Goal: Navigation & Orientation: Find specific page/section

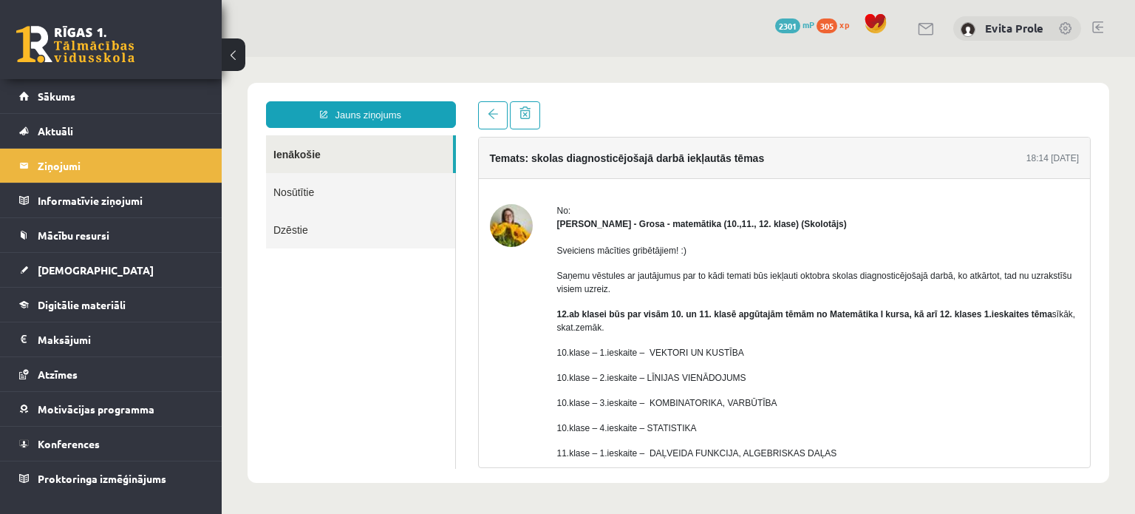
click at [64, 88] on link "Sākums" at bounding box center [111, 96] width 184 height 34
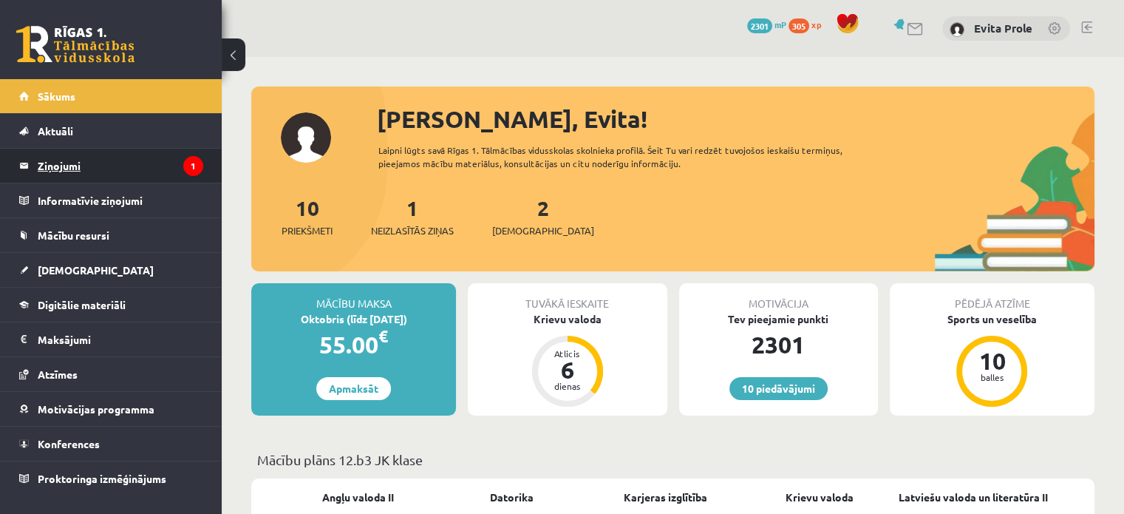
click at [72, 165] on legend "Ziņojumi 1" at bounding box center [121, 166] width 166 height 34
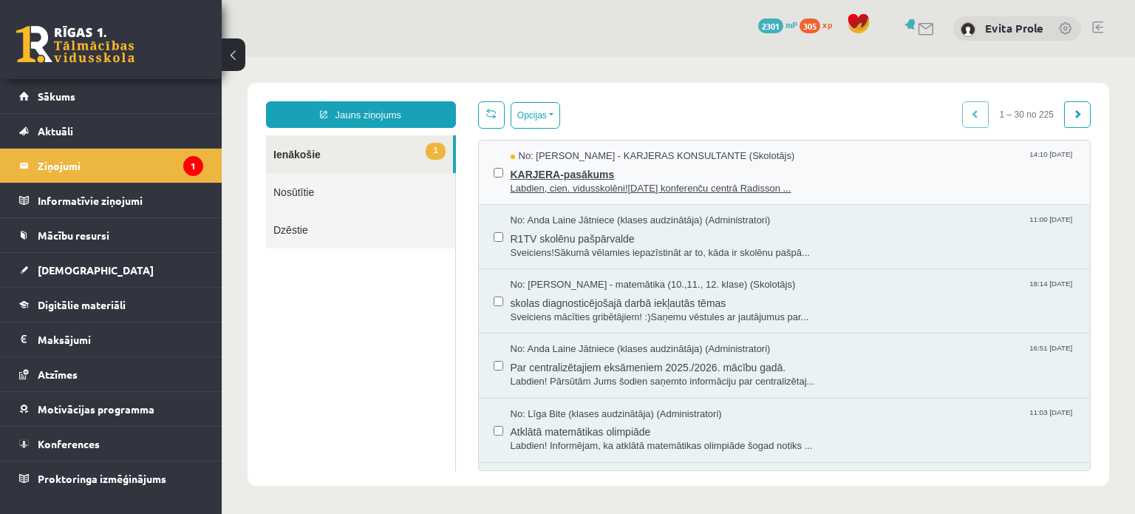
click at [640, 178] on span "KARJERA-pasākums" at bounding box center [793, 172] width 565 height 18
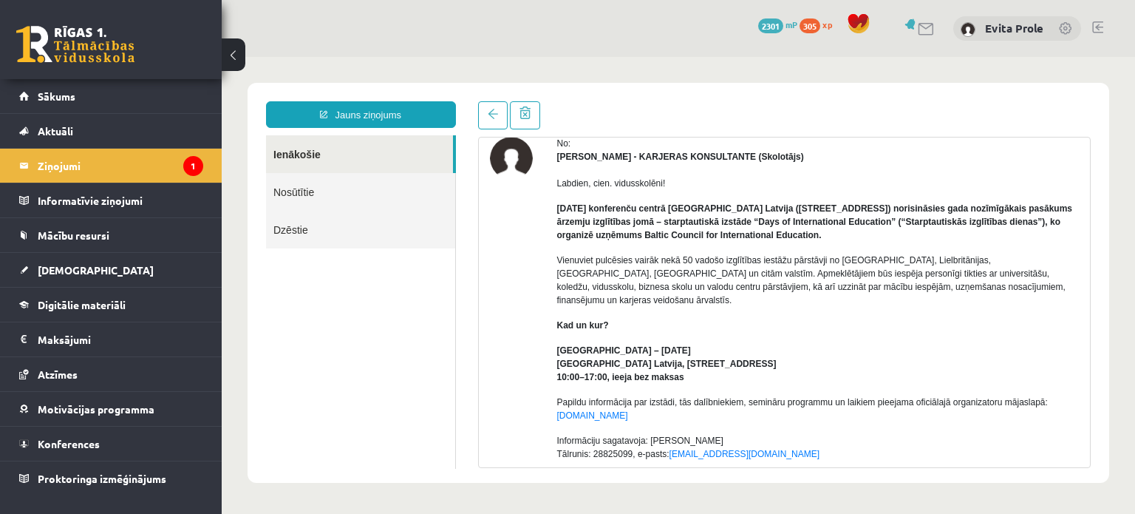
scroll to position [20, 0]
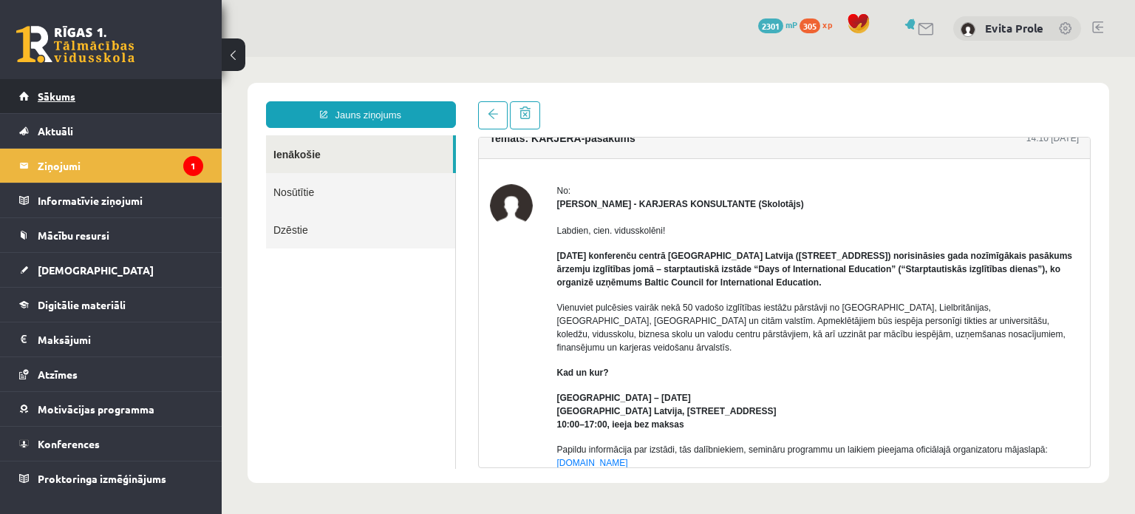
click at [172, 88] on link "Sākums" at bounding box center [111, 96] width 184 height 34
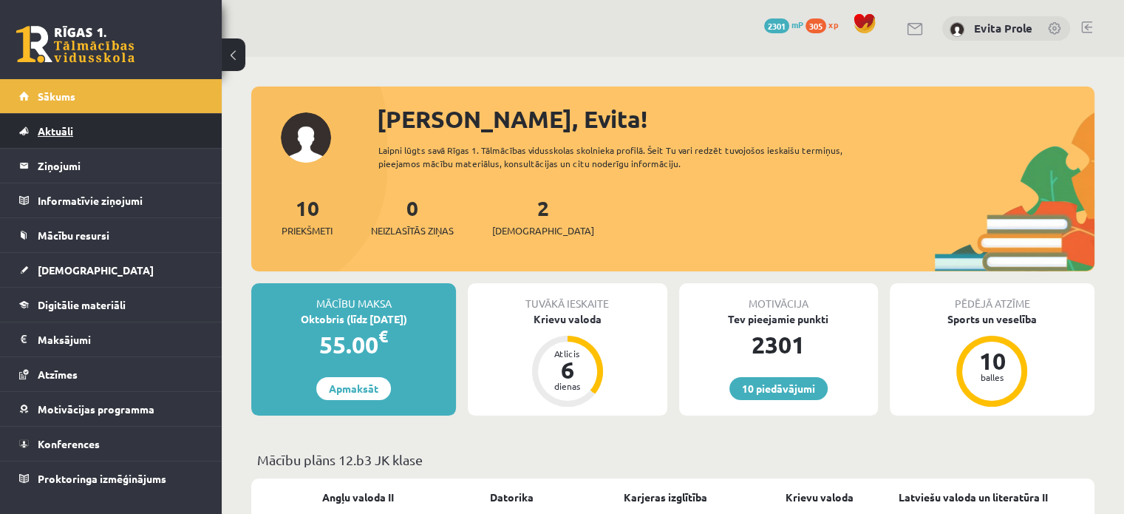
click at [69, 143] on link "Aktuāli" at bounding box center [111, 131] width 184 height 34
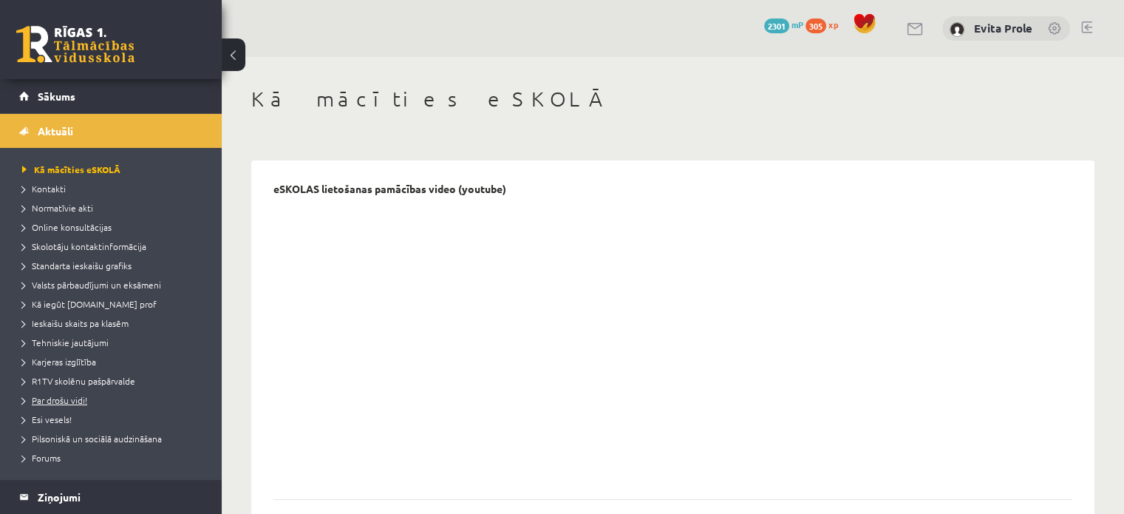
scroll to position [173, 0]
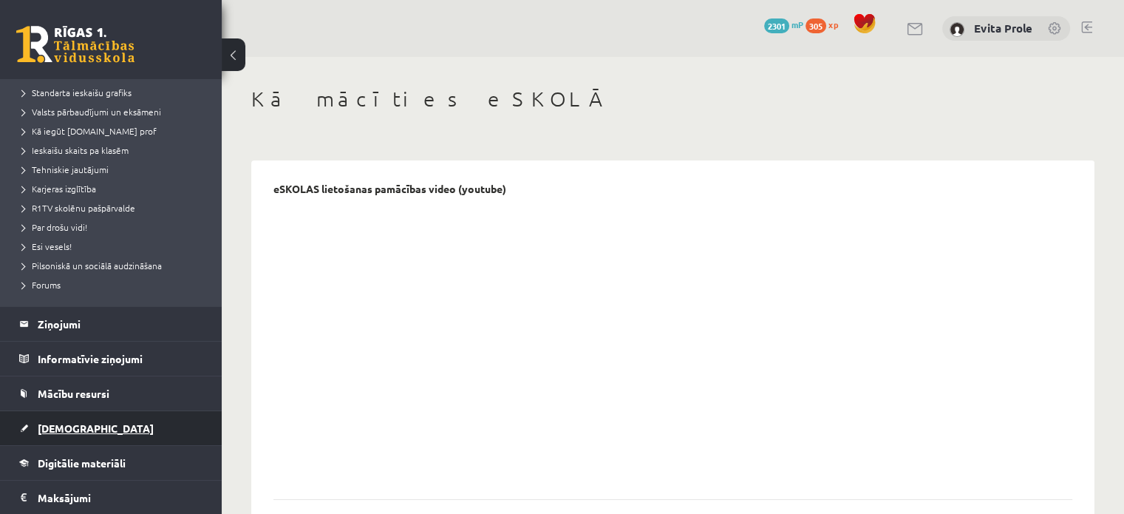
click at [108, 436] on link "[DEMOGRAPHIC_DATA]" at bounding box center [111, 428] width 184 height 34
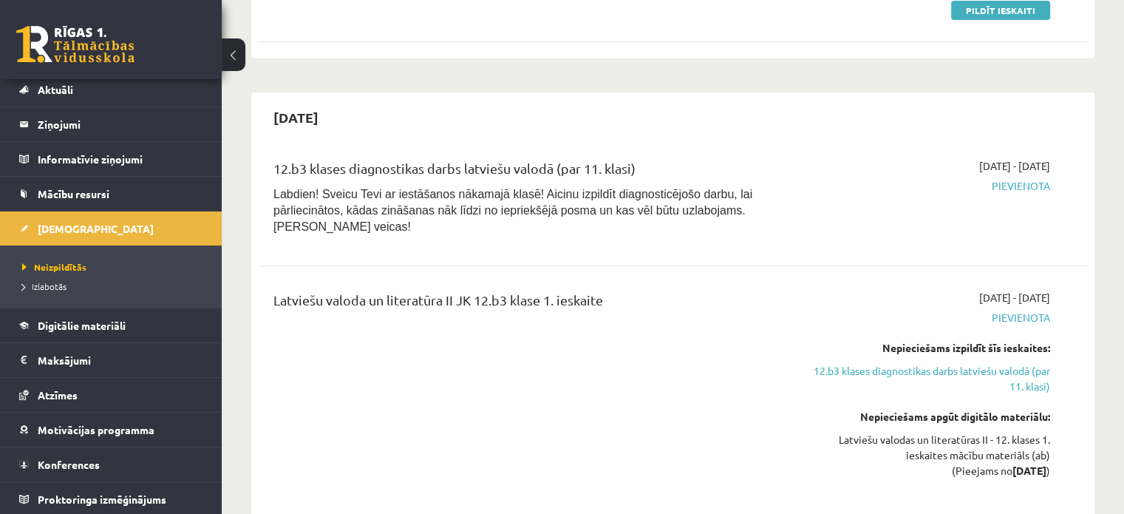
scroll to position [460, 0]
